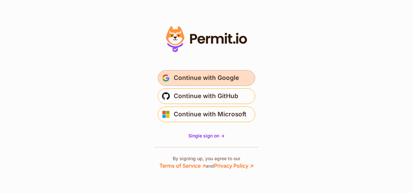
click at [209, 83] on span "Continue with Google" at bounding box center [206, 78] width 65 height 10
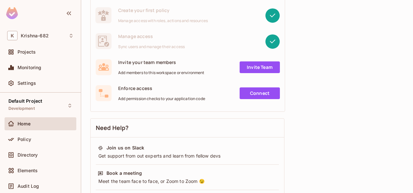
scroll to position [98, 0]
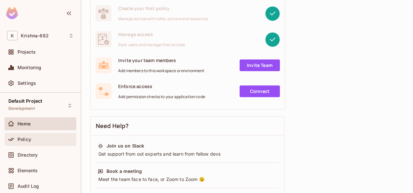
click at [31, 135] on div "Policy" at bounding box center [41, 139] width 72 height 13
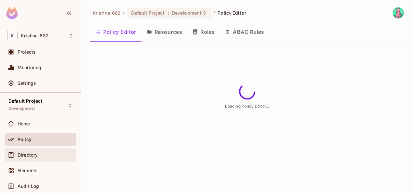
click at [26, 153] on span "Directory" at bounding box center [28, 154] width 20 height 5
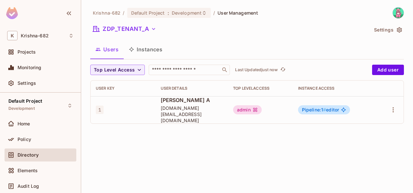
click at [149, 53] on button "Instances" at bounding box center [146, 49] width 44 height 16
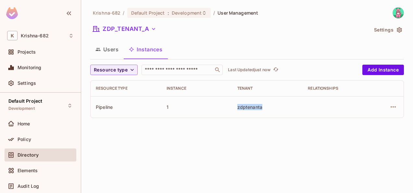
drag, startPoint x: 230, startPoint y: 108, endPoint x: 301, endPoint y: 108, distance: 71.8
click at [301, 108] on tr "Pipeline 1 zdptenanta" at bounding box center [247, 106] width 313 height 21
drag, startPoint x: 302, startPoint y: 108, endPoint x: 402, endPoint y: 105, distance: 100.8
click at [303, 129] on div "Krishna-682 / Default Project : Development / User Management ZDP_TENANT_A Sett…" at bounding box center [247, 96] width 332 height 193
click at [17, 141] on div at bounding box center [12, 140] width 10 height 8
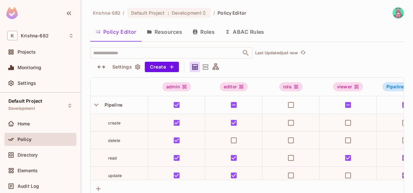
click at [168, 33] on button "Resources" at bounding box center [165, 32] width 46 height 16
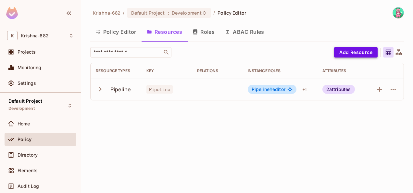
click at [362, 52] on button "Add Resource" at bounding box center [356, 52] width 44 height 10
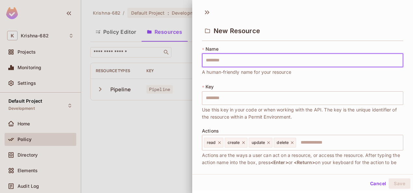
type input "*"
type input "**"
type input "****"
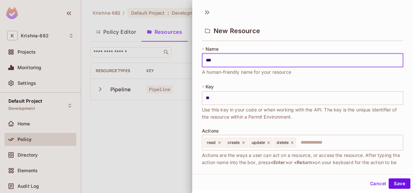
type input "****"
type input "*****"
type input "******"
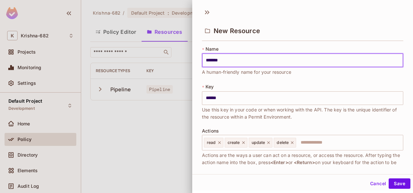
type input "********"
type input "*********"
type input "**********"
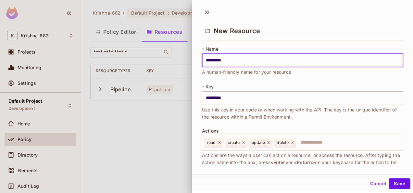
type input "**********"
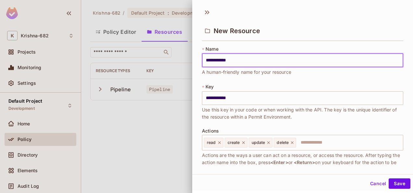
type input "**********"
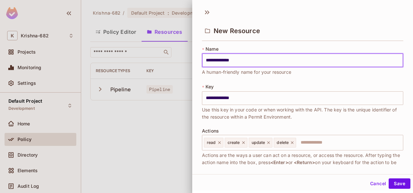
type input "**********"
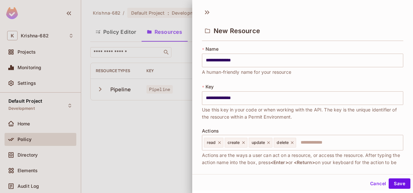
click at [111, 124] on div at bounding box center [206, 96] width 413 height 193
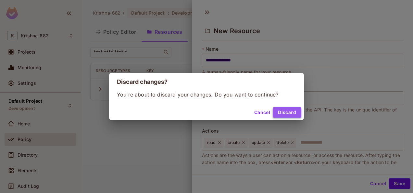
click at [276, 112] on button "Discard" at bounding box center [287, 112] width 29 height 10
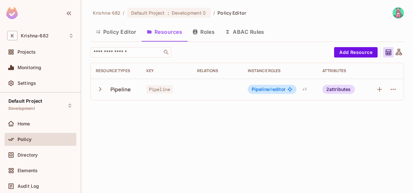
click at [103, 91] on icon "button" at bounding box center [100, 89] width 9 height 9
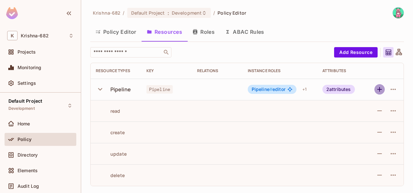
click at [378, 91] on icon "button" at bounding box center [380, 89] width 8 height 8
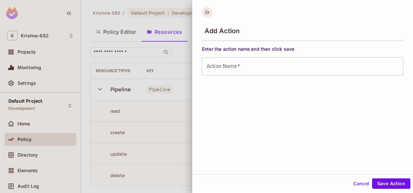
click at [206, 14] on icon at bounding box center [207, 12] width 10 height 10
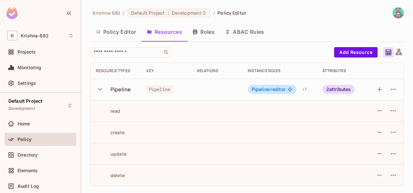
click at [99, 87] on icon "button" at bounding box center [100, 89] width 9 height 9
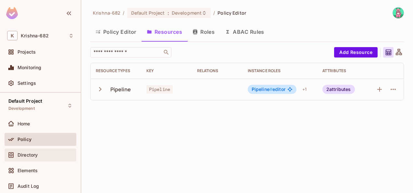
click at [39, 154] on div "Directory" at bounding box center [46, 154] width 56 height 5
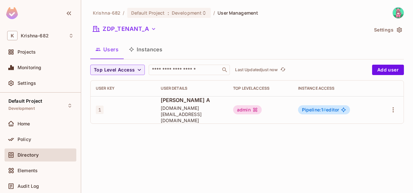
click at [157, 49] on button "Instances" at bounding box center [146, 49] width 44 height 16
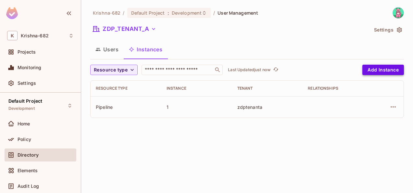
click at [382, 67] on button "Add Instance" at bounding box center [384, 70] width 42 height 10
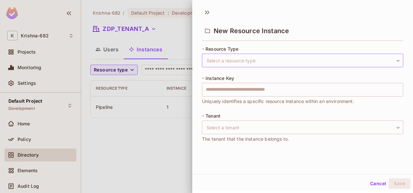
click at [239, 60] on body "K Krishna-682 Projects Monitoring Settings Default Project Development Home Pol…" at bounding box center [206, 96] width 413 height 193
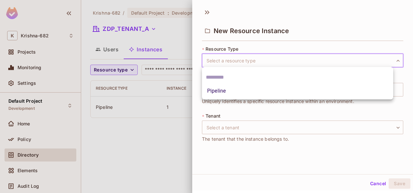
click at [218, 91] on li "Pipeline" at bounding box center [297, 91] width 191 height 12
type input "********"
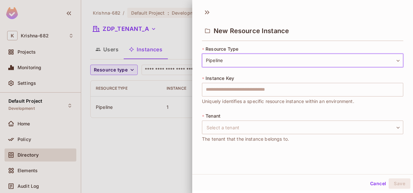
scroll to position [1, 0]
click at [299, 83] on input "text" at bounding box center [303, 89] width 202 height 14
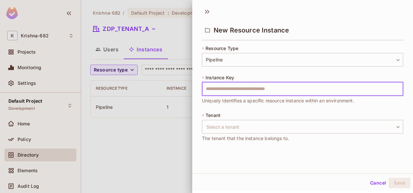
type input "****"
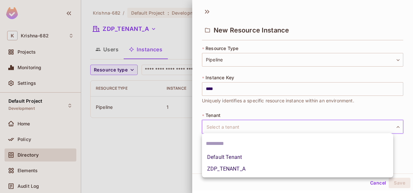
click at [272, 120] on body "K Krishna-682 Projects Monitoring Settings Default Project Development Home Pol…" at bounding box center [206, 96] width 413 height 193
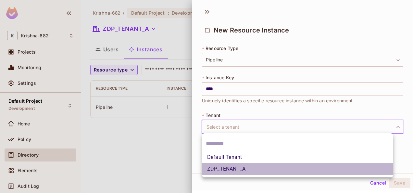
click at [235, 164] on li "ZDP_TENANT_A" at bounding box center [297, 169] width 191 height 12
type input "**********"
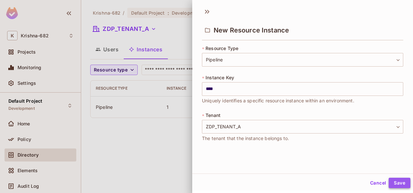
click at [390, 183] on button "Save" at bounding box center [400, 183] width 22 height 10
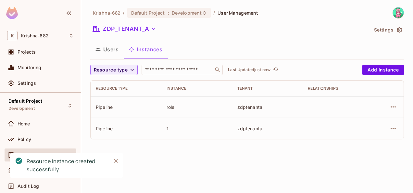
click at [116, 159] on icon "Close" at bounding box center [116, 161] width 7 height 7
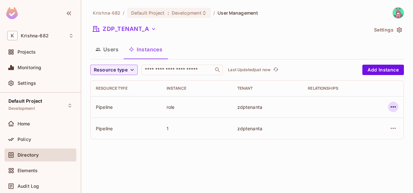
click at [397, 105] on icon "button" at bounding box center [394, 107] width 8 height 8
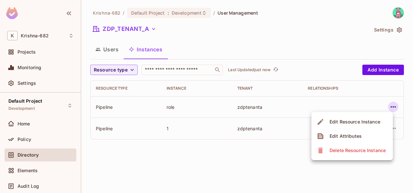
click at [349, 123] on div "Edit Resource Instance" at bounding box center [355, 122] width 51 height 7
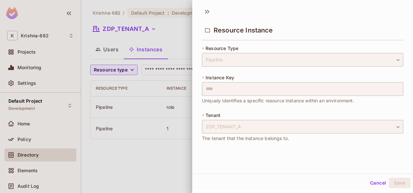
click at [373, 186] on button "Cancel" at bounding box center [378, 183] width 21 height 10
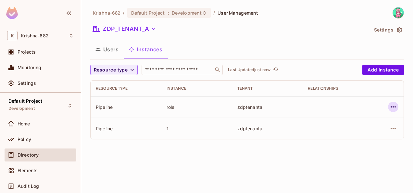
click at [396, 105] on icon "button" at bounding box center [394, 107] width 8 height 8
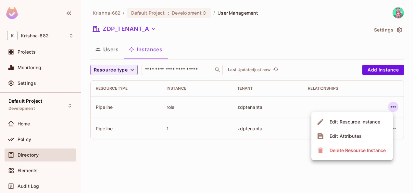
click at [343, 135] on div "Edit Attributes" at bounding box center [346, 136] width 32 height 7
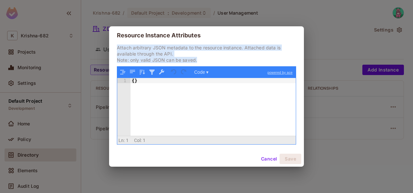
drag, startPoint x: 116, startPoint y: 47, endPoint x: 214, endPoint y: 63, distance: 99.1
click at [214, 63] on div "Attach arbitrary JSON metadata to the resource instance. Attached data is avail…" at bounding box center [206, 98] width 195 height 107
drag, startPoint x: 214, startPoint y: 63, endPoint x: 249, endPoint y: 60, distance: 35.2
click at [249, 60] on p "Attach arbitrary JSON metadata to the resource instance. Attached data is avail…" at bounding box center [206, 54] width 179 height 19
click at [244, 47] on p "Attach arbitrary JSON metadata to the resource instance. Attached data is avail…" at bounding box center [206, 54] width 179 height 19
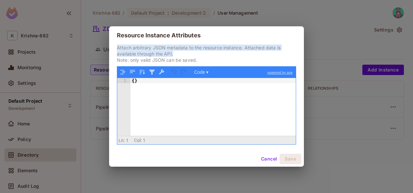
drag, startPoint x: 176, startPoint y: 53, endPoint x: 115, endPoint y: 46, distance: 61.2
click at [115, 46] on div "Attach arbitrary JSON metadata to the resource instance. Attached data is avail…" at bounding box center [206, 98] width 195 height 107
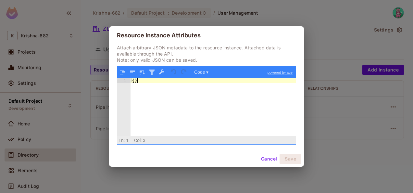
click at [211, 101] on div "{ }" at bounding box center [214, 112] width 166 height 68
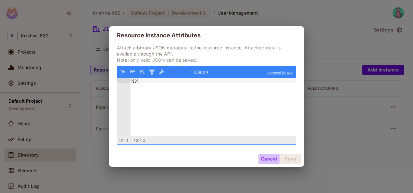
click at [268, 160] on button "Cancel" at bounding box center [269, 159] width 21 height 10
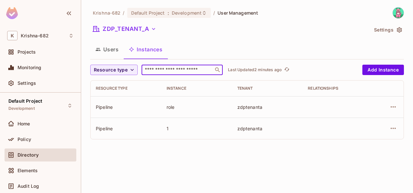
click at [174, 69] on input "text" at bounding box center [178, 70] width 68 height 7
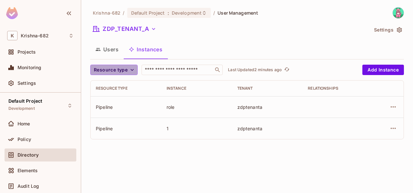
click at [116, 72] on span "Resource type" at bounding box center [111, 70] width 34 height 8
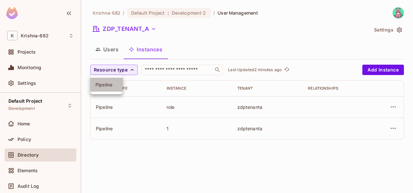
click at [103, 85] on span "Pipeline" at bounding box center [107, 85] width 22 height 6
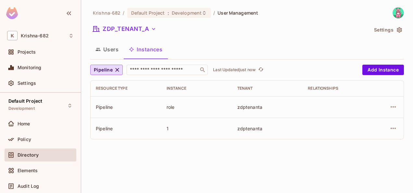
click at [100, 52] on icon "button" at bounding box center [98, 49] width 5 height 5
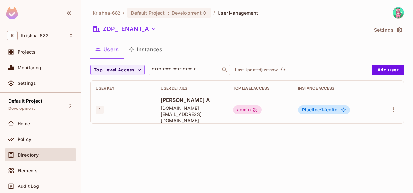
click at [146, 51] on button "Instances" at bounding box center [146, 49] width 44 height 16
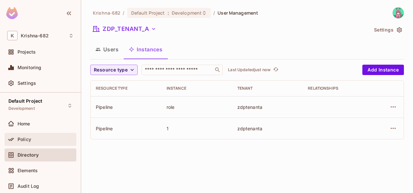
click at [36, 142] on div "Policy" at bounding box center [40, 140] width 67 height 8
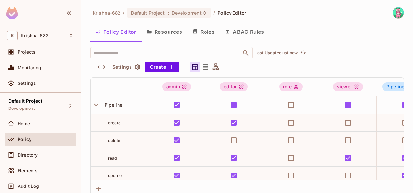
click at [175, 33] on button "Resources" at bounding box center [165, 32] width 46 height 16
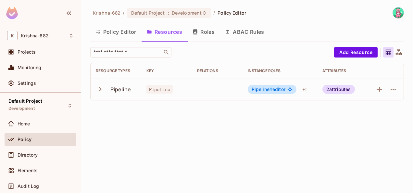
click at [209, 35] on button "Roles" at bounding box center [204, 32] width 33 height 16
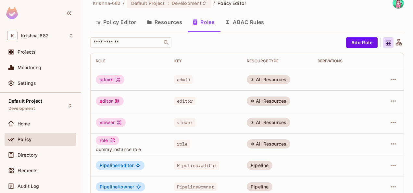
scroll to position [20, 0]
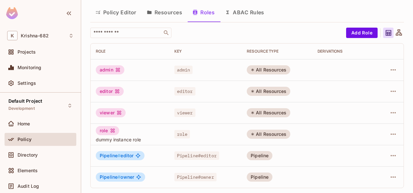
click at [346, 25] on div "Krishna-682 / Default Project : Development / Policy Editor Policy Editor Resou…" at bounding box center [247, 91] width 314 height 206
click at [170, 13] on button "Resources" at bounding box center [165, 12] width 46 height 16
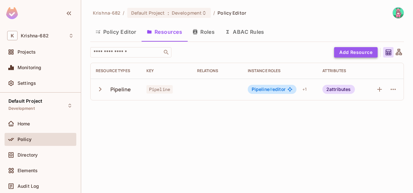
click at [363, 52] on button "Add Resource" at bounding box center [356, 52] width 44 height 10
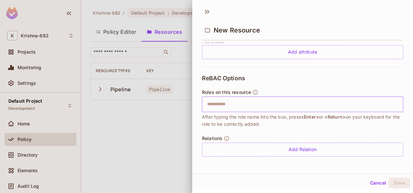
scroll to position [1, 0]
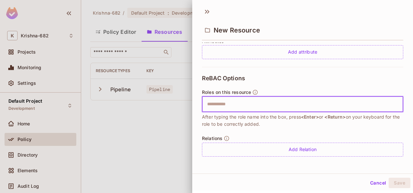
click at [283, 101] on input "text" at bounding box center [301, 104] width 197 height 13
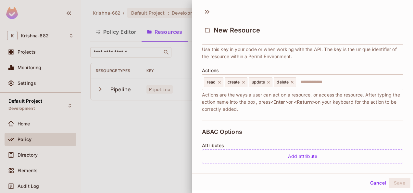
scroll to position [0, 0]
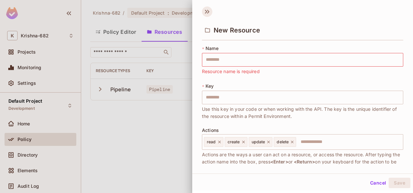
click at [207, 10] on icon at bounding box center [207, 12] width 10 height 10
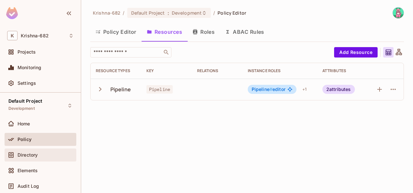
click at [24, 152] on span "Directory" at bounding box center [28, 154] width 20 height 5
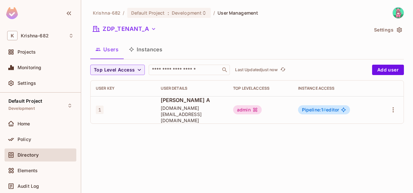
click at [144, 48] on button "Instances" at bounding box center [146, 49] width 44 height 16
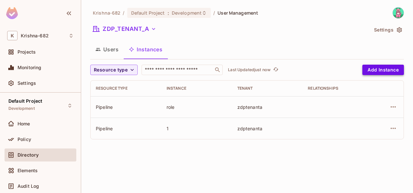
click at [376, 72] on button "Add Instance" at bounding box center [384, 70] width 42 height 10
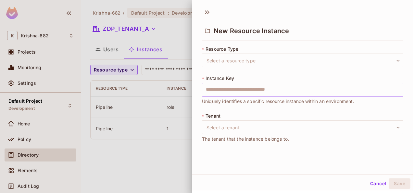
scroll to position [1, 0]
